Goal: Task Accomplishment & Management: Use online tool/utility

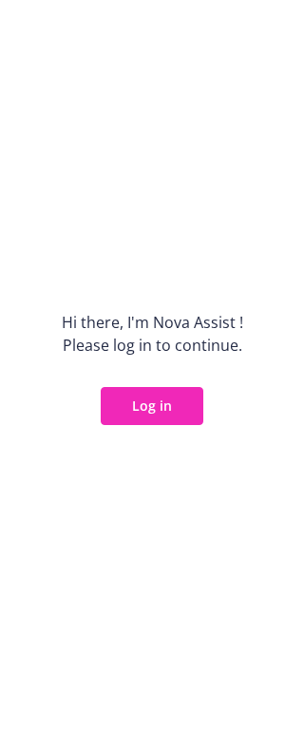
click at [304, 378] on div "Hi there, I ' m Nova Assist ! Please log in to continue. Log in" at bounding box center [152, 368] width 304 height 736
click at [171, 399] on button "Log in" at bounding box center [152, 406] width 103 height 38
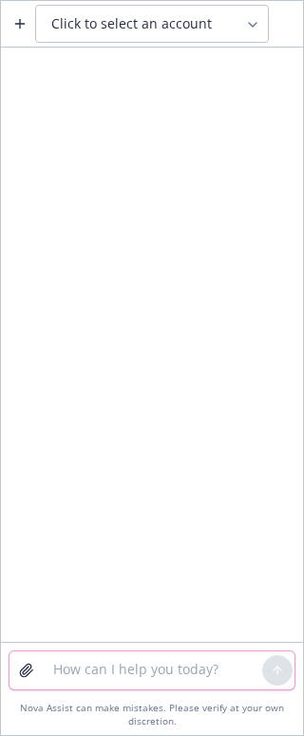
click at [131, 680] on textarea at bounding box center [152, 671] width 221 height 38
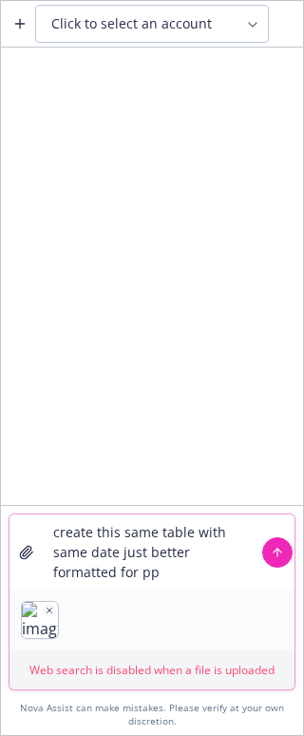
type textarea "create this same table with same date just better formatted for ppt"
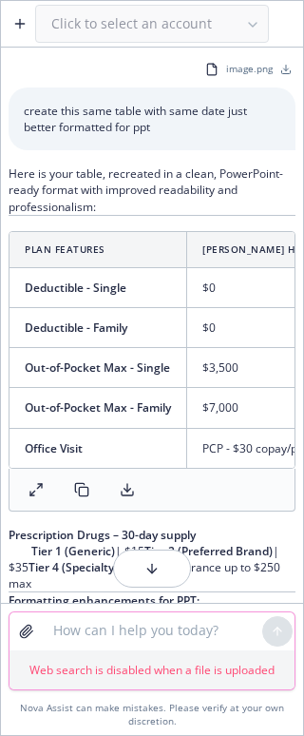
click at [172, 636] on textarea at bounding box center [152, 632] width 221 height 38
type textarea "give me a ppt slide"
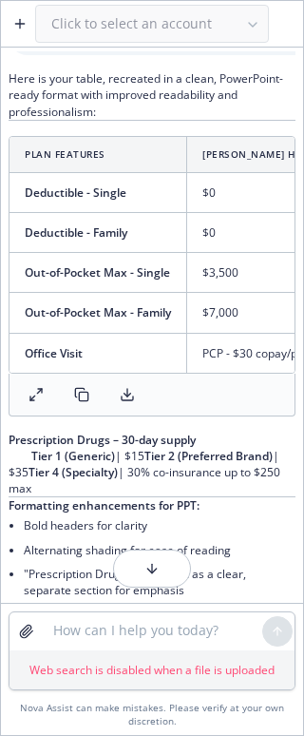
click at [170, 581] on button "button" at bounding box center [152, 569] width 78 height 38
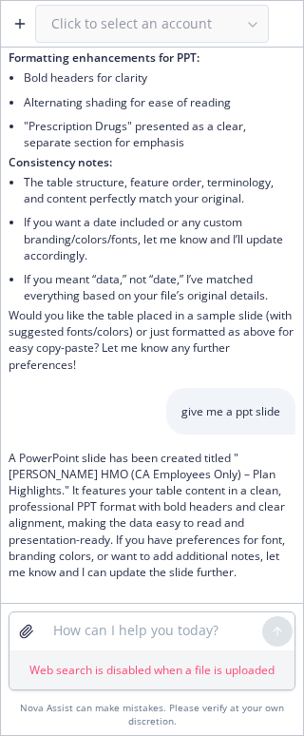
scroll to position [558, 0]
click at [148, 640] on textarea at bounding box center [152, 632] width 221 height 38
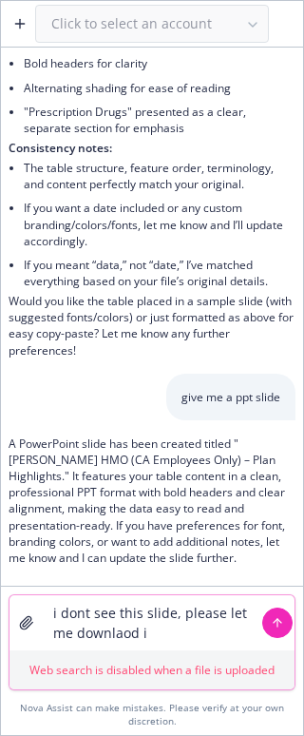
type textarea "i dont see this slide, please let me downlaod it"
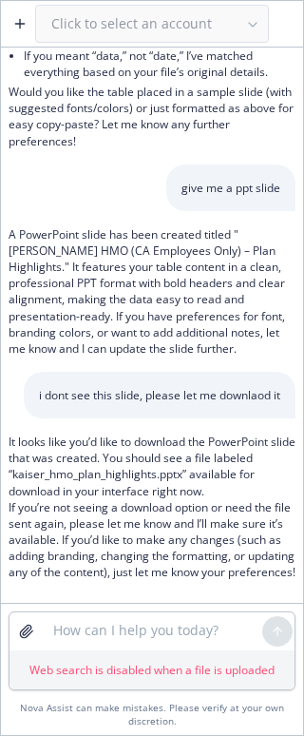
scroll to position [814, 0]
click at [92, 635] on textarea at bounding box center [152, 632] width 221 height 38
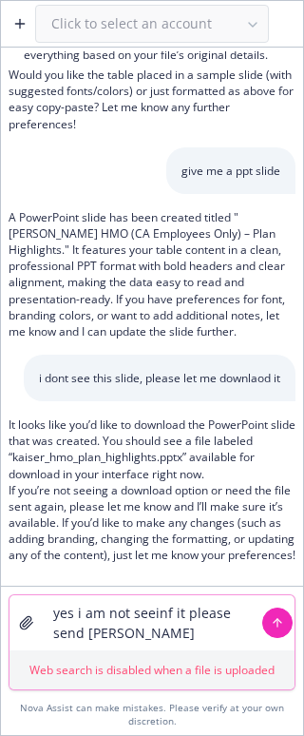
type textarea "yes i am not seeinf it please send again"
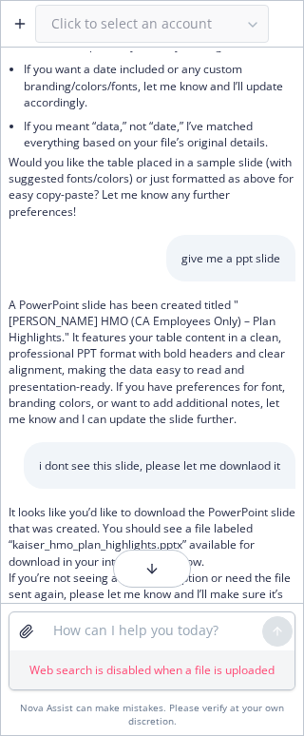
scroll to position [690, 0]
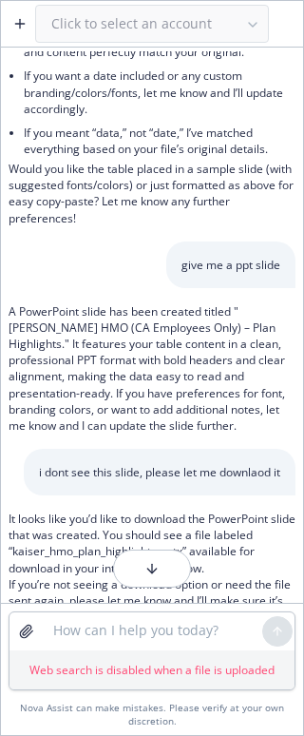
click at [153, 570] on icon "button" at bounding box center [152, 568] width 15 height 15
drag, startPoint x: 288, startPoint y: 15, endPoint x: 73, endPoint y: 305, distance: 361.2
click at [73, 305] on div "A PowerPoint slide has been created titled "Kaiser HMO (CA Employees Only) – Pl…" at bounding box center [152, 368] width 287 height 161
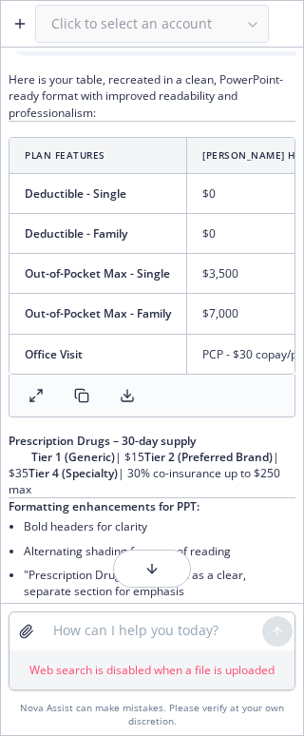
scroll to position [95, 0]
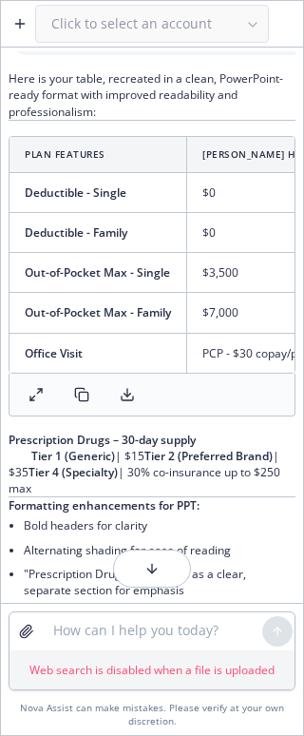
click at [123, 402] on icon at bounding box center [127, 394] width 15 height 15
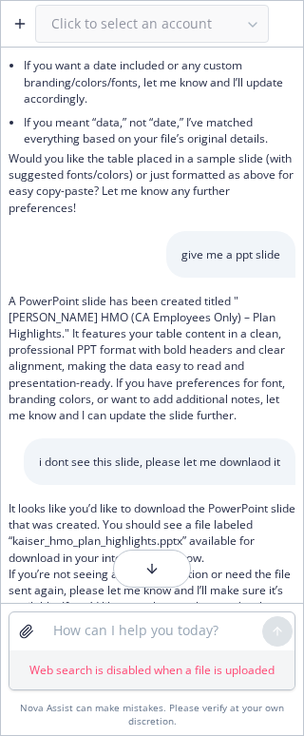
scroll to position [1070, 0]
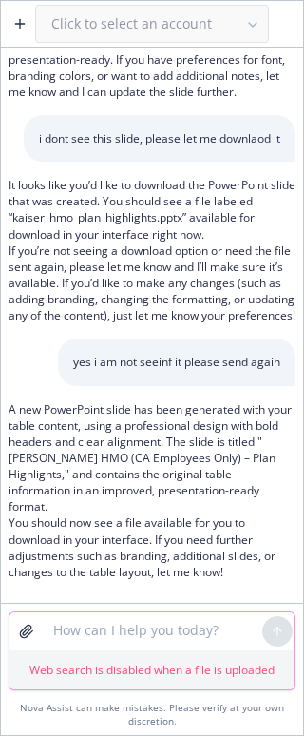
click at [154, 638] on textarea at bounding box center [152, 632] width 221 height 38
type textarea "I"
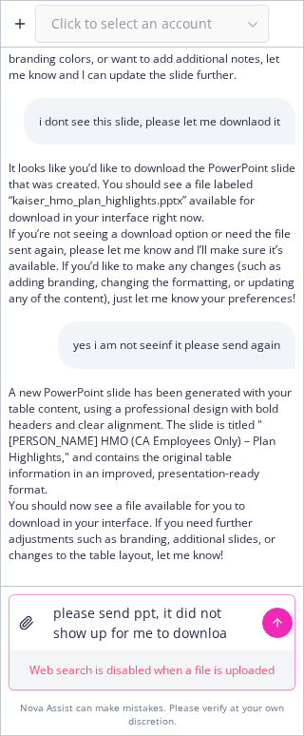
type textarea "please send ppt, it did not show up for me to download"
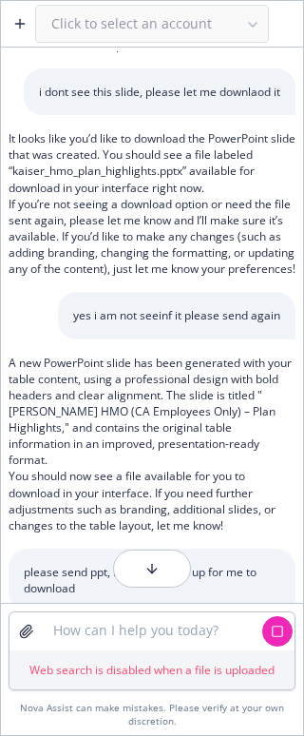
click at [160, 568] on button "button" at bounding box center [152, 569] width 78 height 38
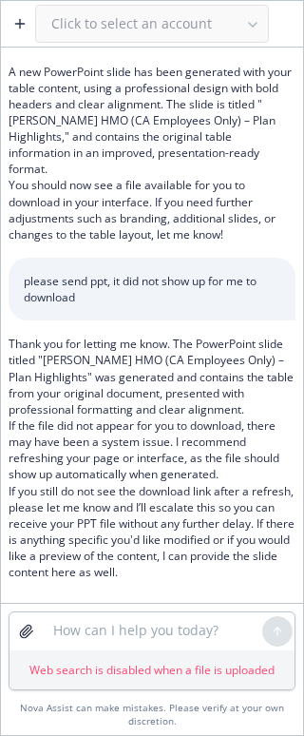
scroll to position [1425, 0]
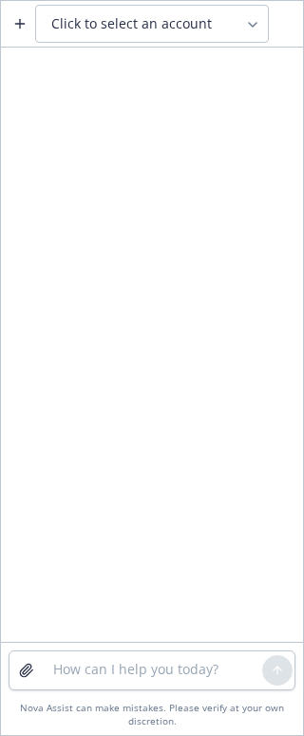
click at [12, 21] on icon "button" at bounding box center [19, 23] width 15 height 15
click at [252, 27] on icon at bounding box center [252, 24] width 15 height 15
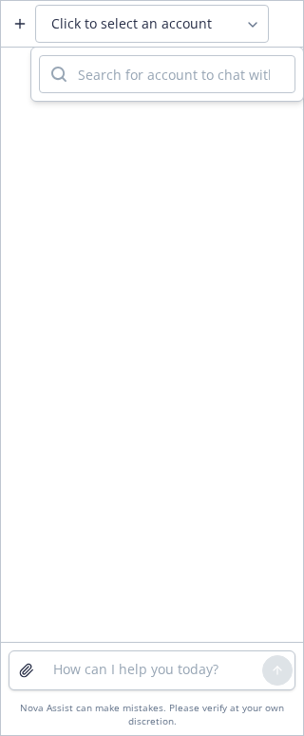
click at [246, 27] on icon at bounding box center [252, 24] width 15 height 15
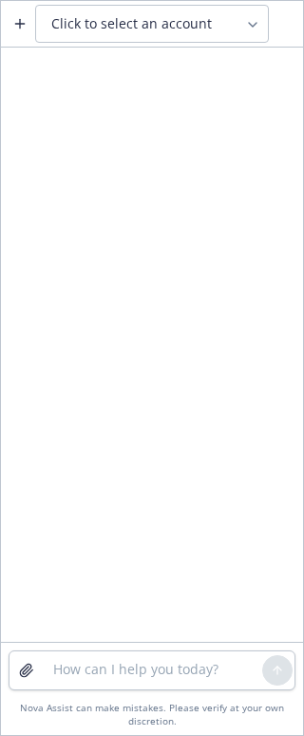
click at [302, 375] on div at bounding box center [152, 346] width 303 height 591
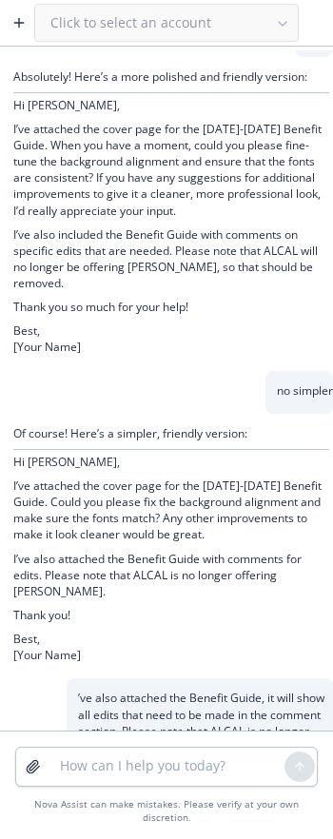
scroll to position [649, 0]
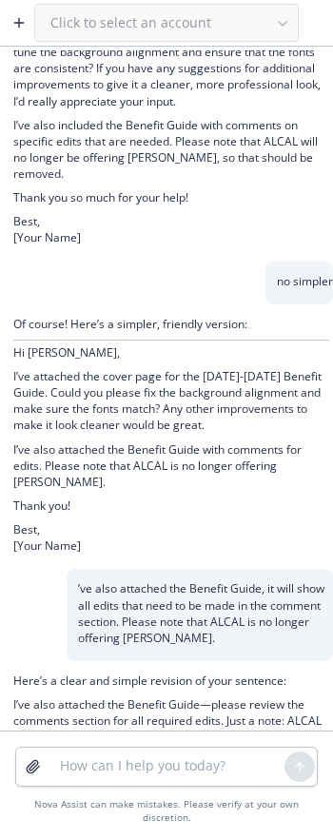
click at [27, 32] on button "button" at bounding box center [19, 23] width 30 height 30
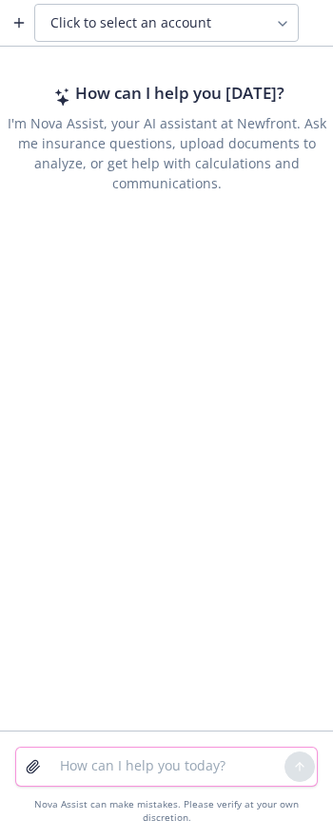
click at [132, 775] on textarea at bounding box center [167, 767] width 236 height 38
paste textarea "Hi Phil, Yes, could you please use the cover page I sent but just make look cle…"
type textarea "rewrite email Hi Phil, Yes, could you please use the cover page I sent but just…"
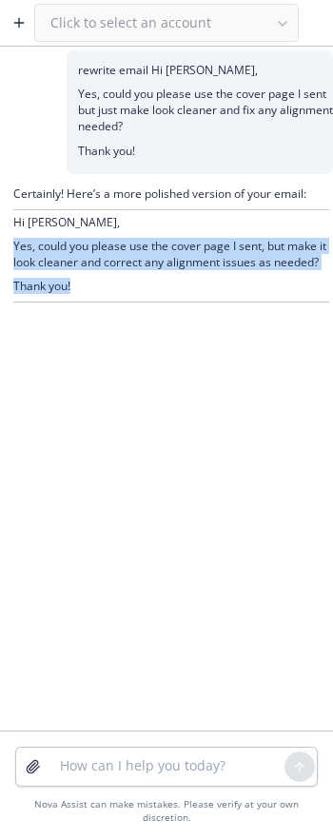
drag, startPoint x: 117, startPoint y: 292, endPoint x: 91, endPoint y: 256, distance: 44.4
click at [2, 251] on div "Certainly! Here’s a more polished version of your email: Hi Phil, Yes, could yo…" at bounding box center [166, 244] width 333 height 141
copy div "Yes, could you please use the cover page I sent, but make it look cleaner and c…"
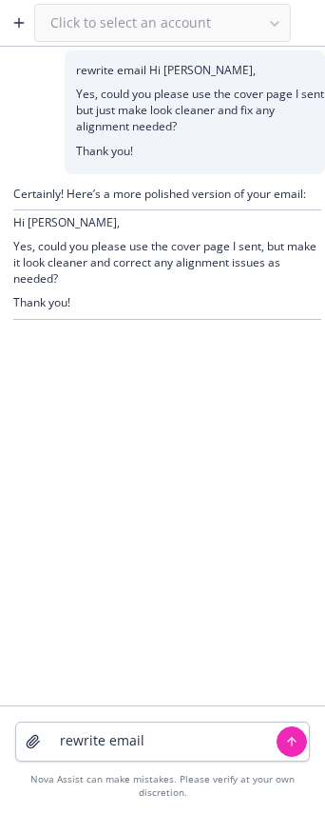
type textarea "rewrite email Hi [PERSON_NAME], I hope you had a great weekend! Do you have any…"
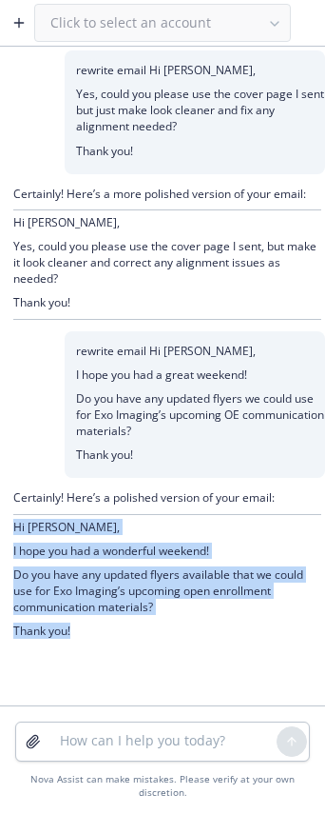
drag, startPoint x: 99, startPoint y: 634, endPoint x: 10, endPoint y: 532, distance: 134.9
click at [10, 532] on div "Certainly! Here’s a polished version of your email: Hi Elizabeth, I hope you ha…" at bounding box center [162, 566] width 325 height 176
copy div "Hi Elizabeth, I hope you had a wonderful weekend! Do you have any updated flyer…"
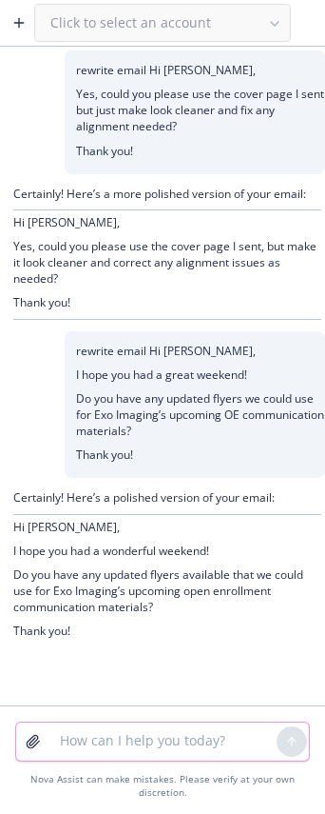
click at [156, 736] on textarea at bounding box center [163, 741] width 228 height 38
type textarea "f"
type textarea "give me a subject"
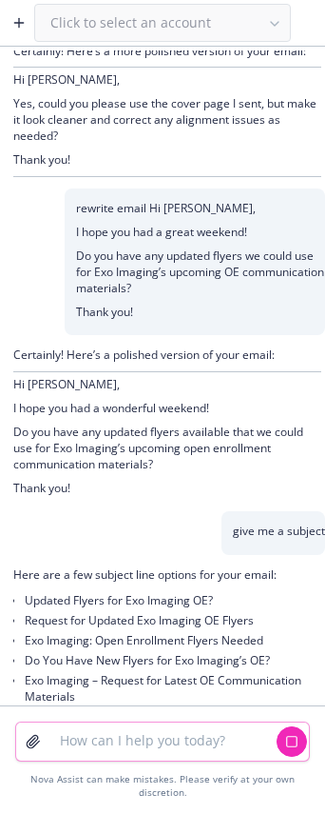
scroll to position [196, 0]
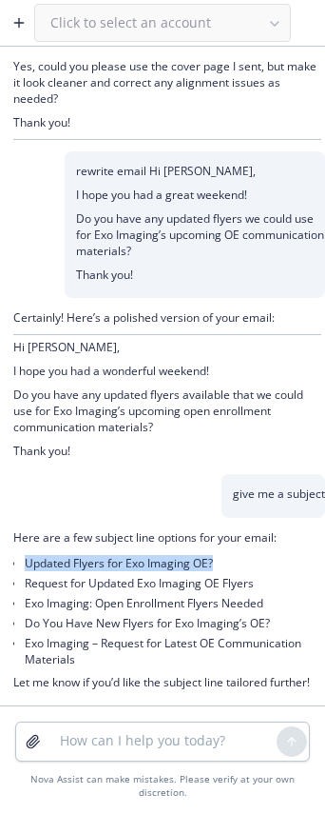
drag, startPoint x: 196, startPoint y: 547, endPoint x: 235, endPoint y: 551, distance: 39.2
click at [31, 553] on li "Updated Flyers for Exo Imaging OE?" at bounding box center [173, 563] width 297 height 20
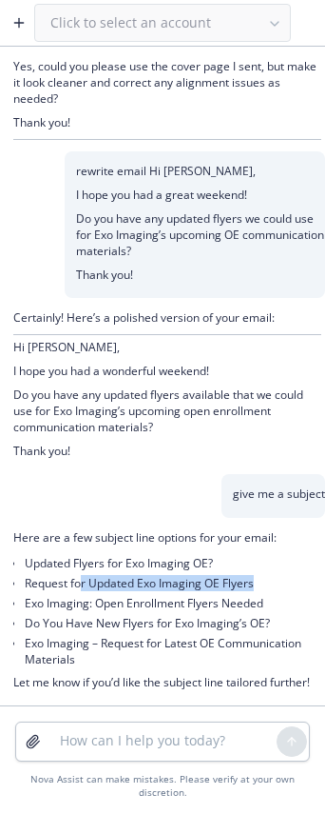
drag, startPoint x: 276, startPoint y: 565, endPoint x: 263, endPoint y: 584, distance: 23.2
click at [81, 575] on li "Request for Updated Exo Imaging OE Flyers" at bounding box center [173, 583] width 297 height 20
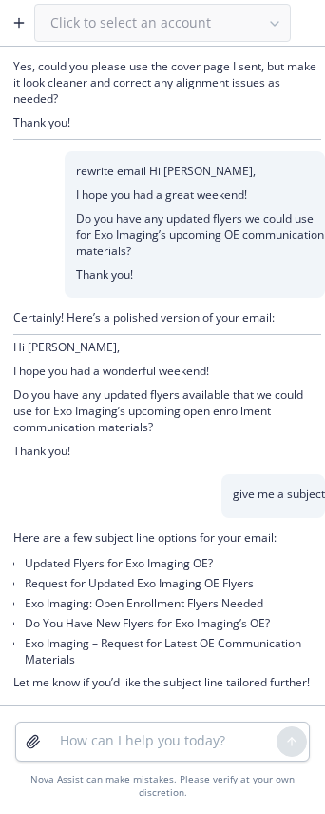
click at [304, 593] on li "Exo Imaging: Open Enrollment Flyers Needed" at bounding box center [173, 603] width 297 height 20
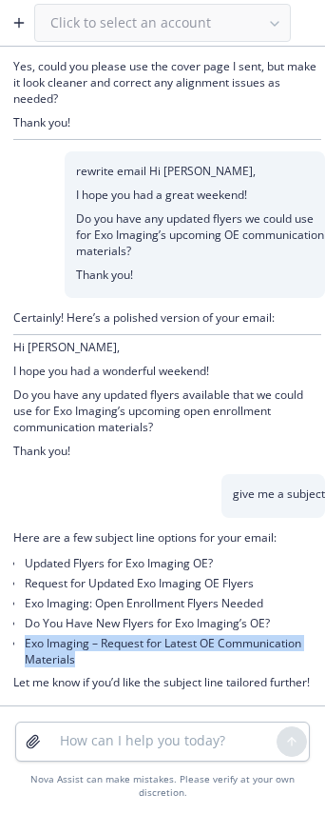
drag, startPoint x: 136, startPoint y: 643, endPoint x: 18, endPoint y: 629, distance: 118.8
click at [18, 629] on div "Here are a few subject line options for your email: Updated Flyers for Exo Imag…" at bounding box center [167, 611] width 308 height 165
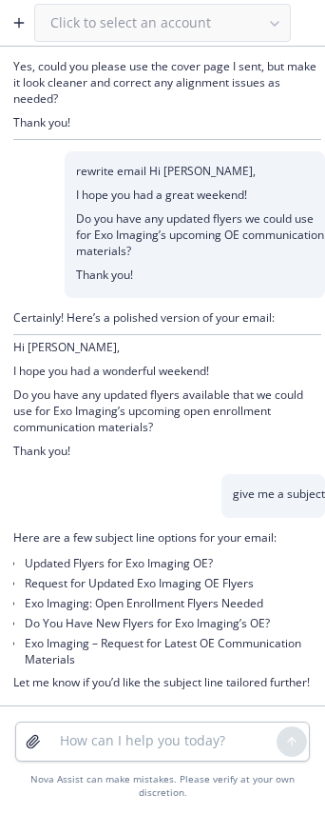
click at [199, 593] on li "Exo Imaging: Open Enrollment Flyers Needed" at bounding box center [173, 603] width 297 height 20
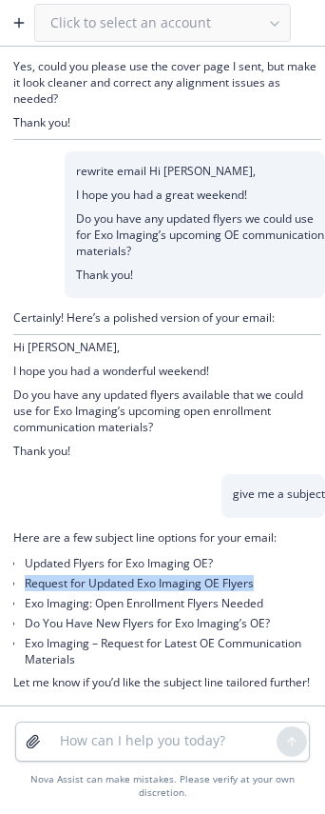
drag, startPoint x: 231, startPoint y: 571, endPoint x: 26, endPoint y: 567, distance: 205.6
click at [26, 573] on li "Request for Updated Exo Imaging OE Flyers" at bounding box center [173, 583] width 297 height 20
copy li "Request for Updated Exo Imaging OE Flyers"
